Goal: Task Accomplishment & Management: Use online tool/utility

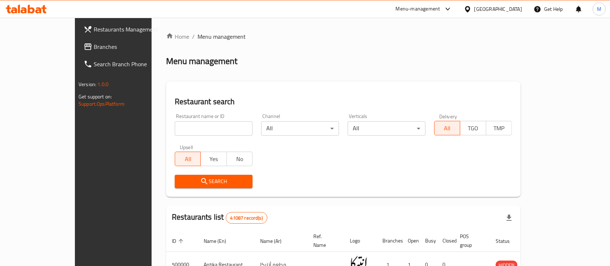
click at [182, 131] on input "search" at bounding box center [214, 128] width 78 height 14
type input "true mama"
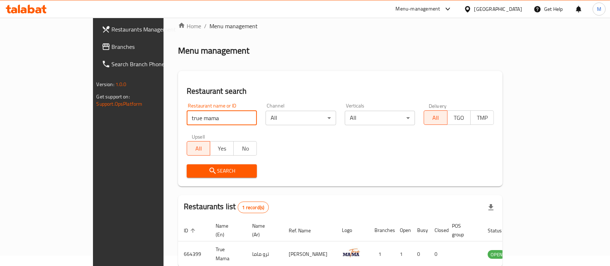
scroll to position [42, 0]
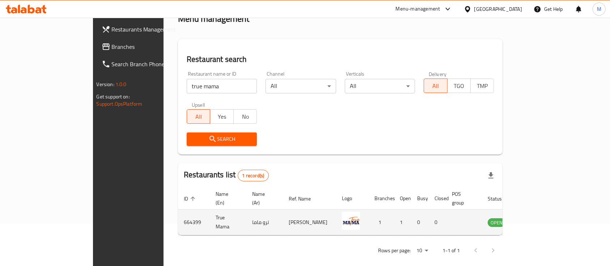
click at [178, 218] on td "664399" at bounding box center [194, 223] width 32 height 26
copy td "664399"
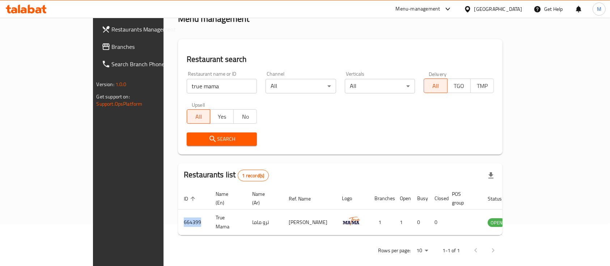
copy td "664399"
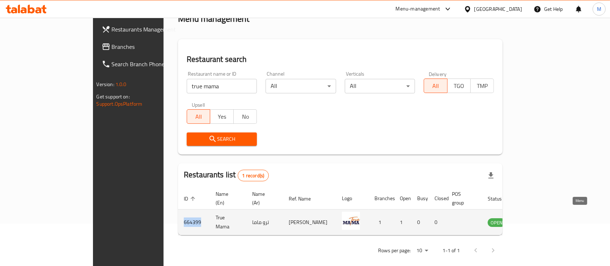
click at [534, 220] on icon "enhanced table" at bounding box center [530, 223] width 8 height 6
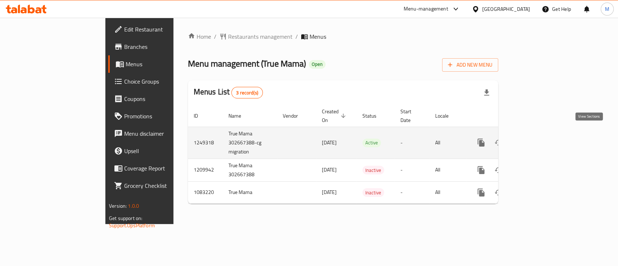
click at [542, 138] on link "enhanced table" at bounding box center [533, 142] width 17 height 17
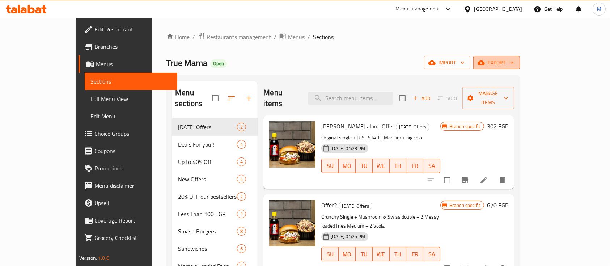
click at [485, 62] on icon "button" at bounding box center [481, 62] width 7 height 5
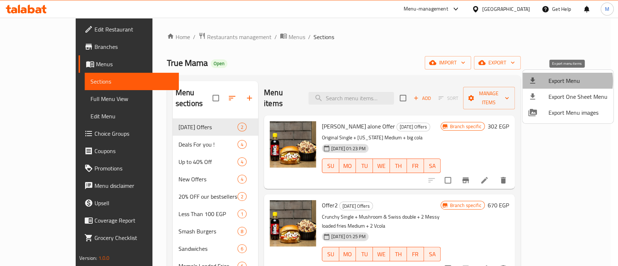
click at [559, 81] on span "Export Menu" at bounding box center [577, 80] width 59 height 9
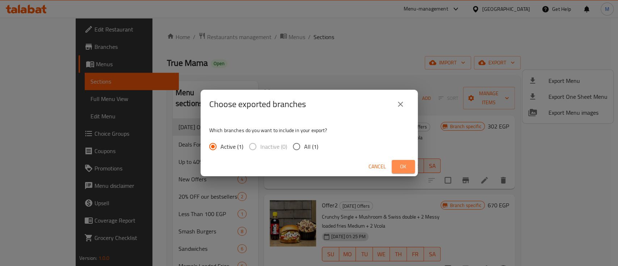
click at [410, 164] on button "Ok" at bounding box center [403, 166] width 23 height 13
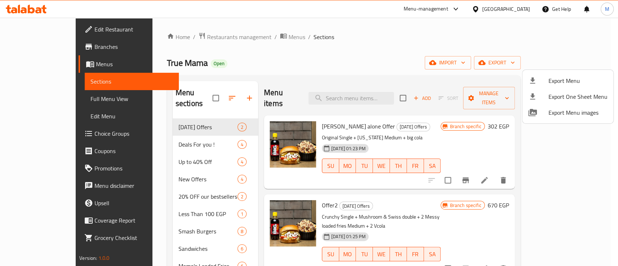
click at [48, 45] on div at bounding box center [309, 133] width 618 height 266
